Goal: Task Accomplishment & Management: Use online tool/utility

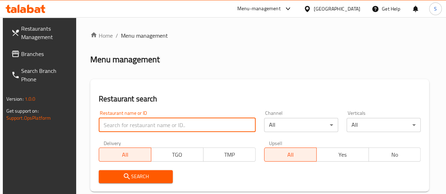
click at [131, 124] on input "search" at bounding box center [177, 125] width 157 height 14
type input "m"
type input "[PERSON_NAME]"
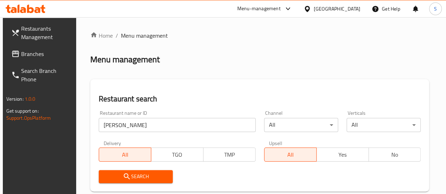
click at [139, 175] on span "Search" at bounding box center [135, 176] width 63 height 9
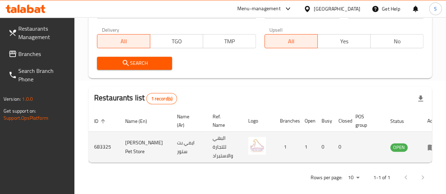
scroll to position [120, 0]
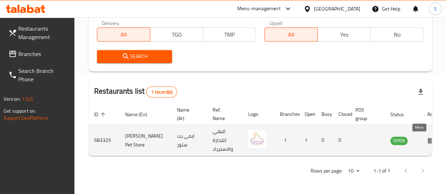
click at [428, 142] on icon "enhanced table" at bounding box center [432, 141] width 8 height 6
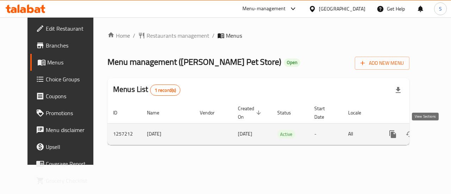
click at [440, 130] on icon "enhanced table" at bounding box center [444, 134] width 8 height 8
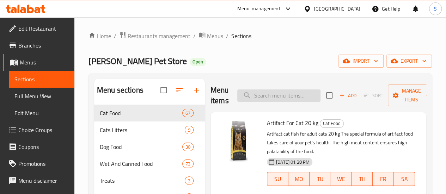
click at [263, 96] on input "search" at bounding box center [278, 96] width 83 height 12
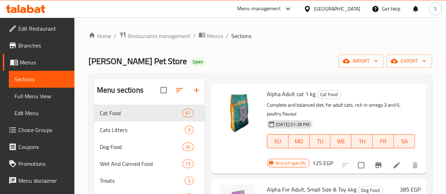
scroll to position [247, 0]
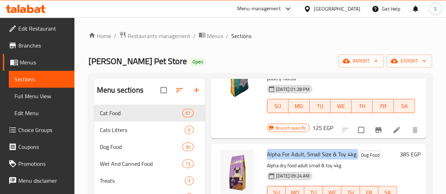
drag, startPoint x: 240, startPoint y: 124, endPoint x: 326, endPoint y: 124, distance: 86.4
click at [327, 150] on h6 "Alpha For Adult, Small Size & Toy 4kg Dog Food" at bounding box center [332, 155] width 130 height 10
copy h6 "Alpha For Adult, Small Size & Toy 4kg"
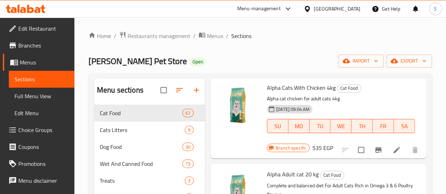
scroll to position [0, 0]
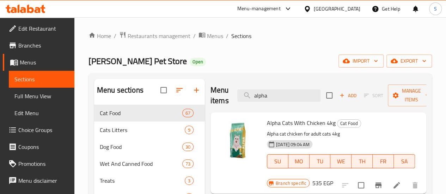
drag, startPoint x: 264, startPoint y: 98, endPoint x: 214, endPoint y: 102, distance: 50.2
click at [214, 102] on div "Menu items alpha Add Sort Manage items" at bounding box center [319, 96] width 216 height 34
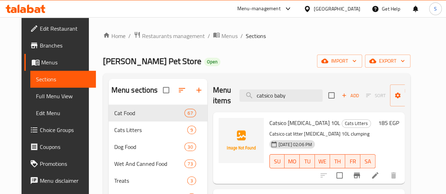
type input "catsico baby"
drag, startPoint x: 239, startPoint y: 122, endPoint x: 300, endPoint y: 126, distance: 61.1
click at [300, 126] on div "Catsico [MEDICAL_DATA] 10L Cats Litters Catsico cat litter [MEDICAL_DATA] 10L c…" at bounding box center [323, 148] width 112 height 66
copy h6 "Catsico [MEDICAL_DATA] 10L"
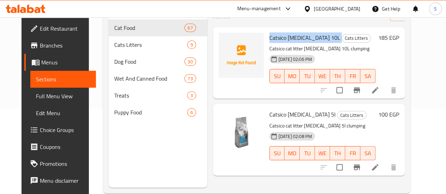
scroll to position [99, 0]
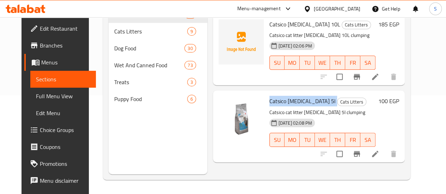
drag, startPoint x: 239, startPoint y: 101, endPoint x: 294, endPoint y: 108, distance: 55.1
click at [296, 104] on h6 "Catsico [MEDICAL_DATA] 5l Cats Litters" at bounding box center [322, 101] width 106 height 10
copy h6 "Catsico [MEDICAL_DATA] 5l"
